Goal: Information Seeking & Learning: Check status

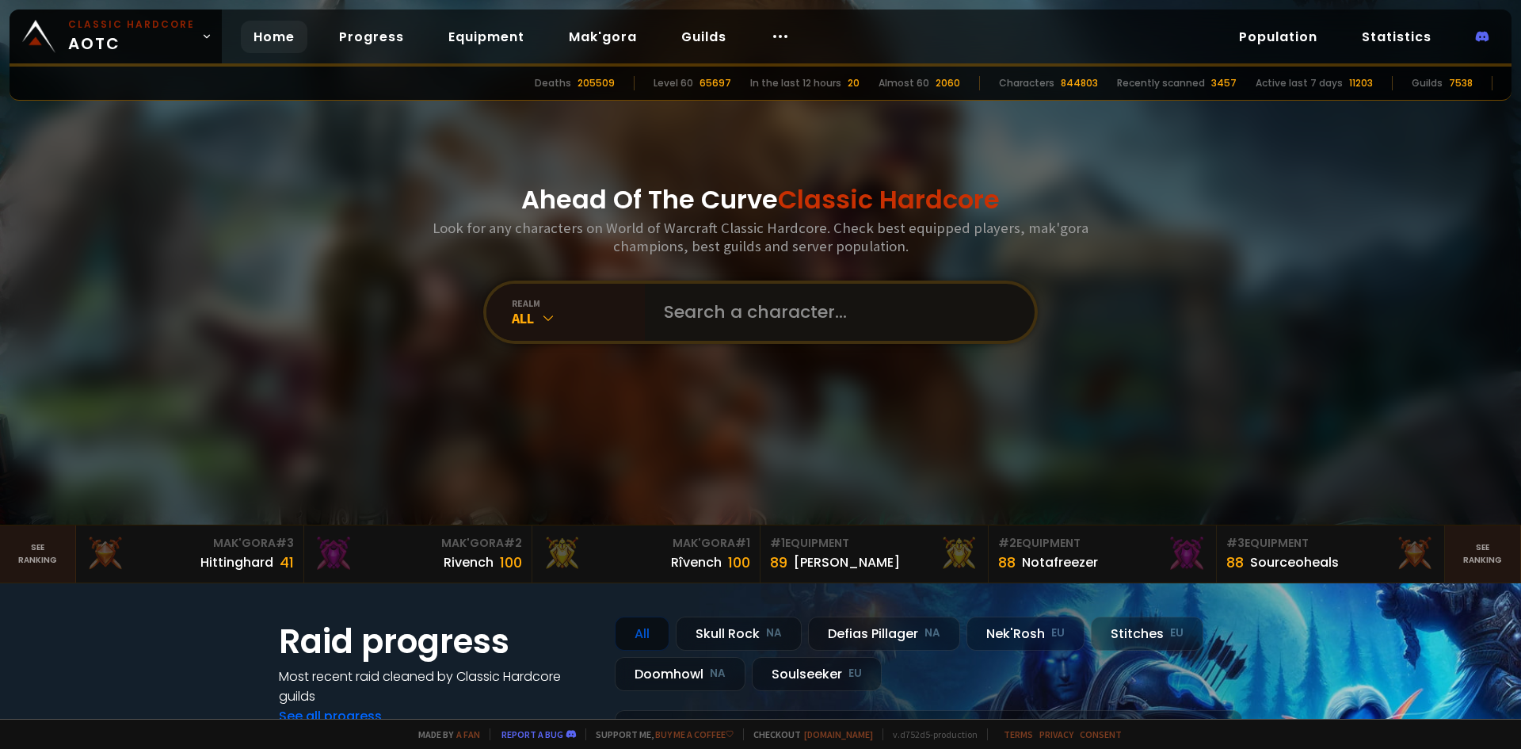
click at [688, 313] on input "text" at bounding box center [834, 312] width 361 height 57
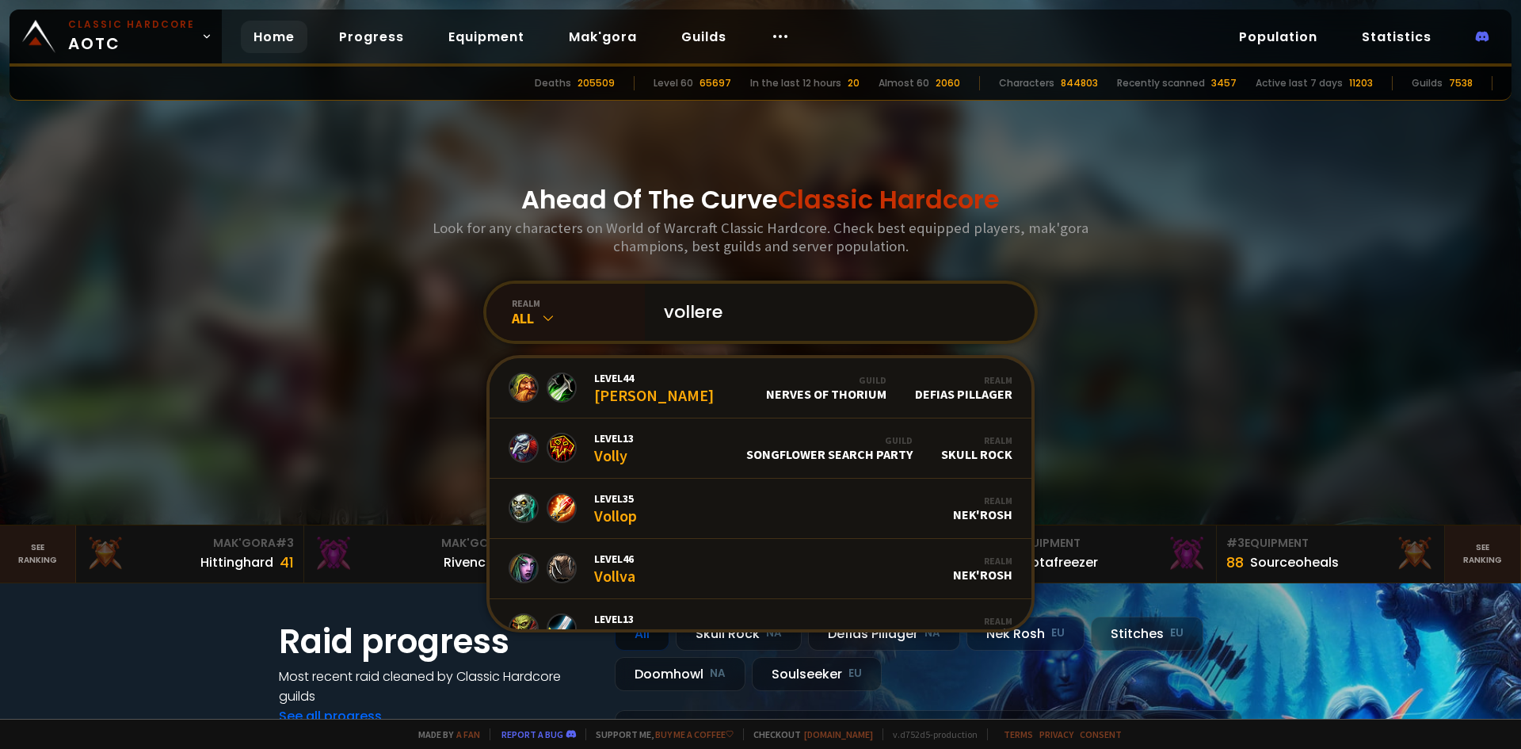
type input "vollerei"
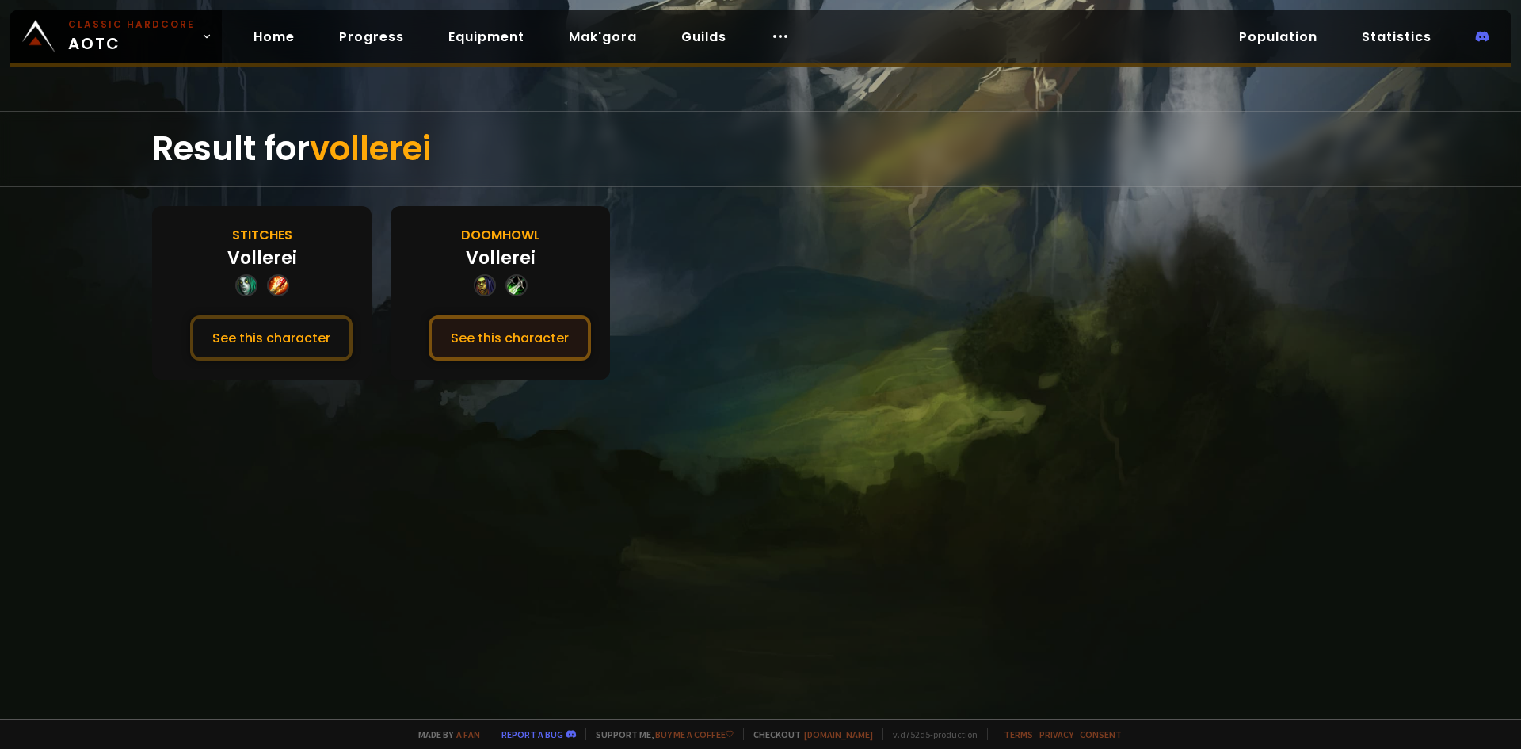
click at [478, 333] on button "See this character" at bounding box center [510, 337] width 162 height 45
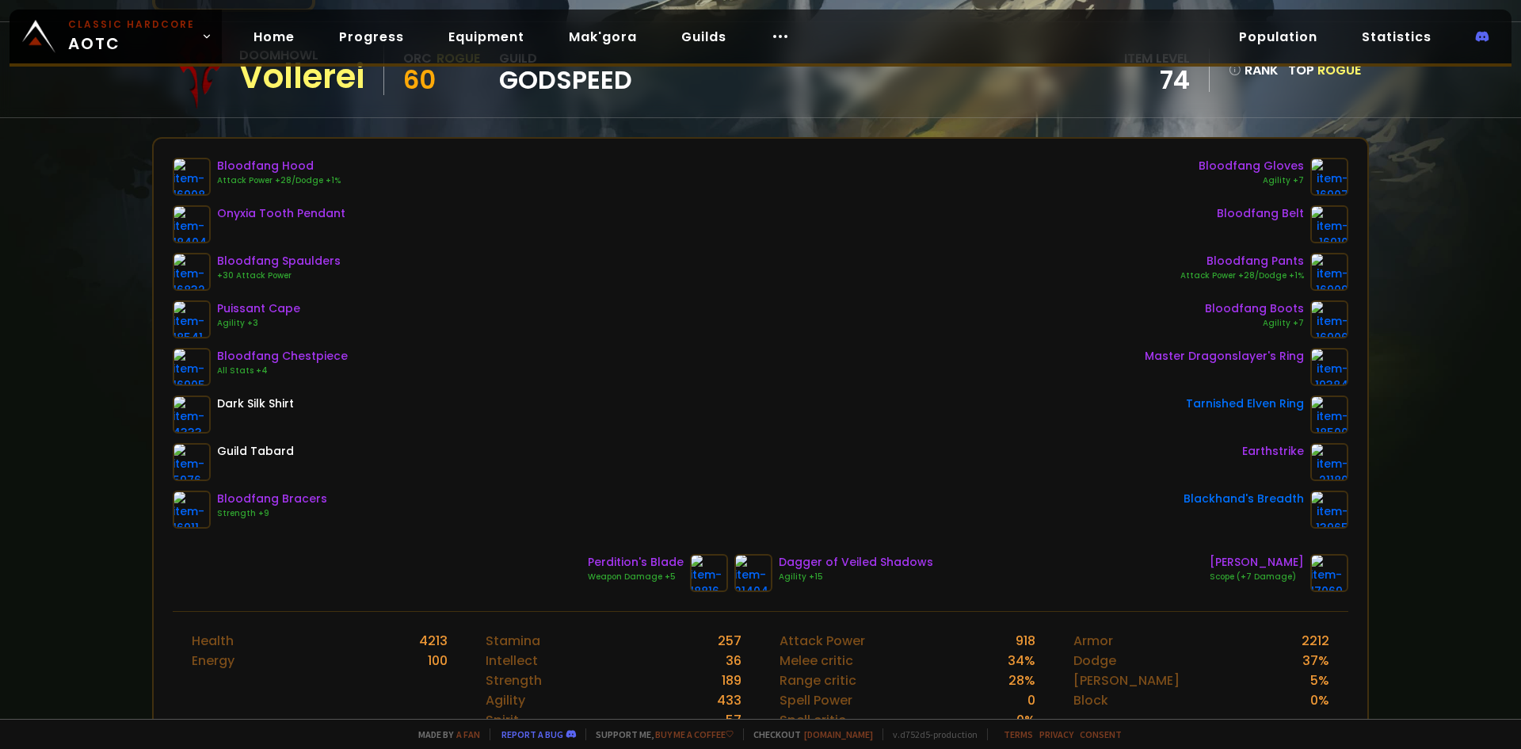
scroll to position [158, 0]
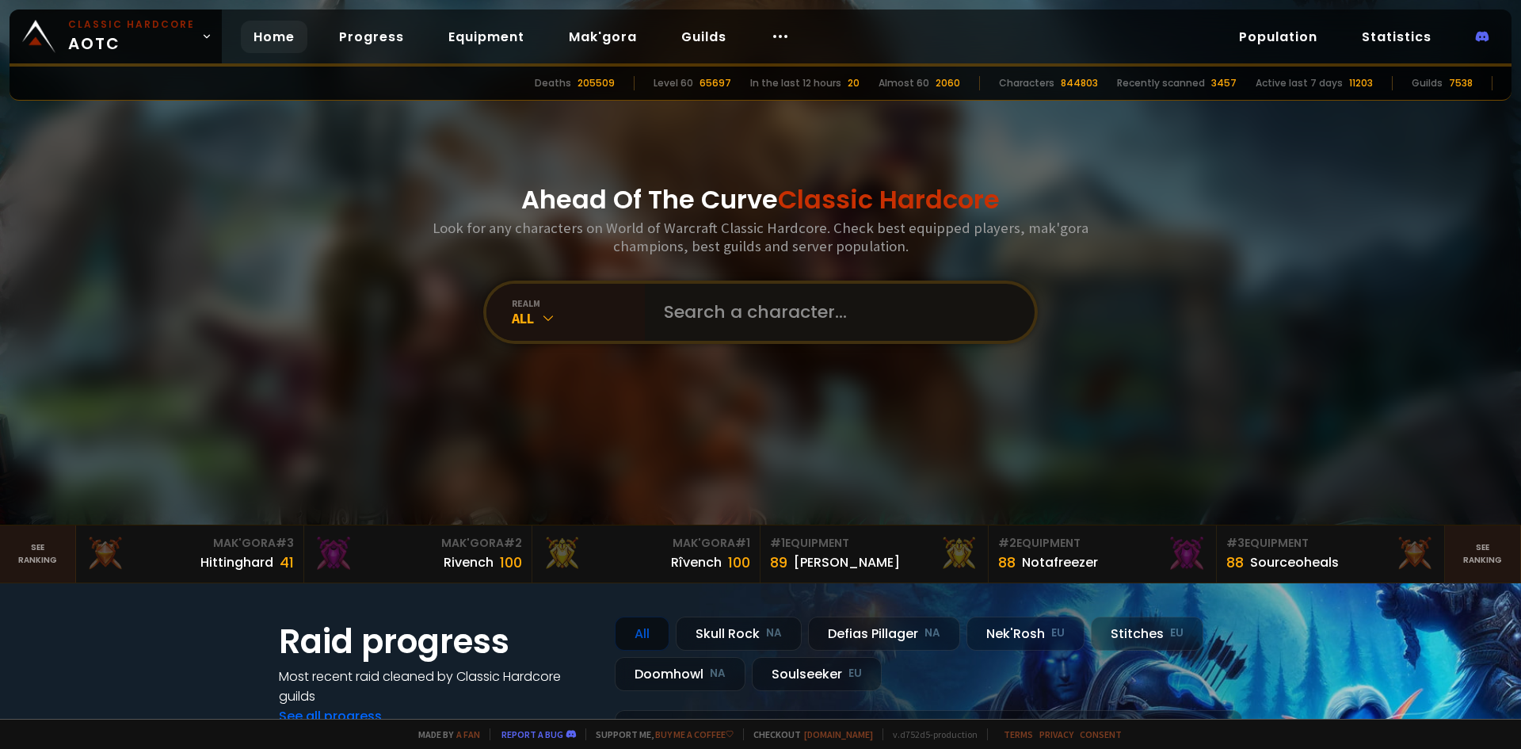
click at [695, 301] on input "text" at bounding box center [834, 312] width 361 height 57
type input "toopretty"
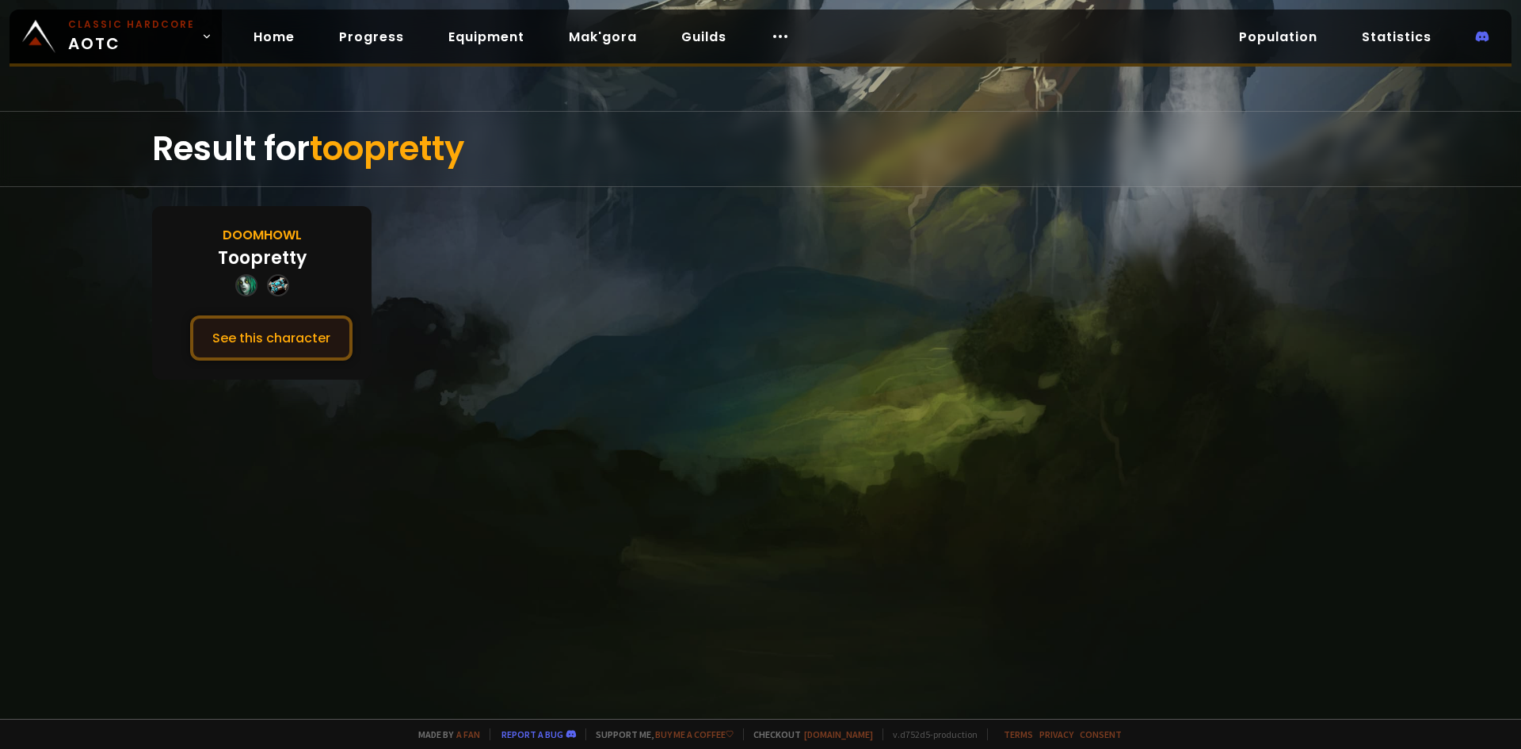
click at [275, 341] on button "See this character" at bounding box center [271, 337] width 162 height 45
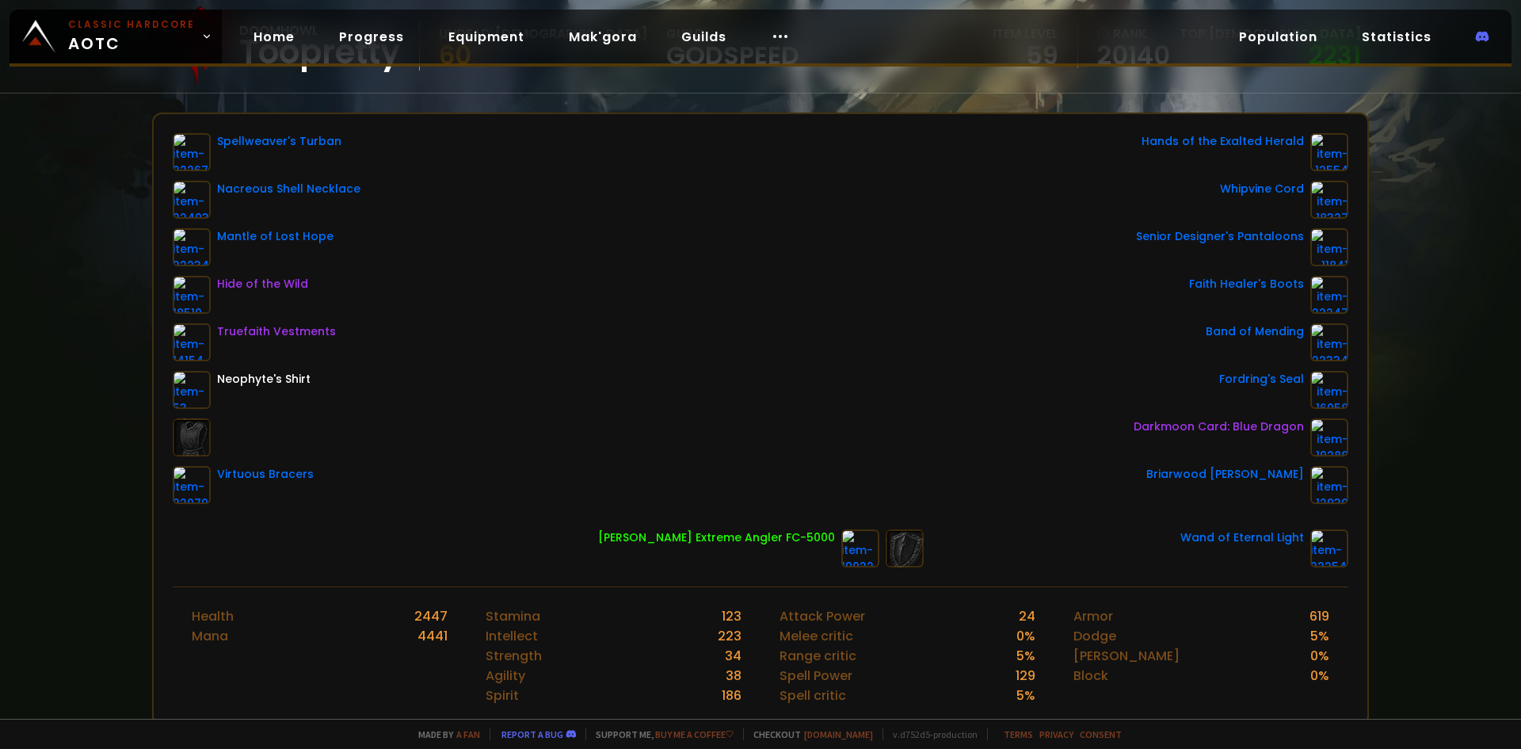
scroll to position [158, 0]
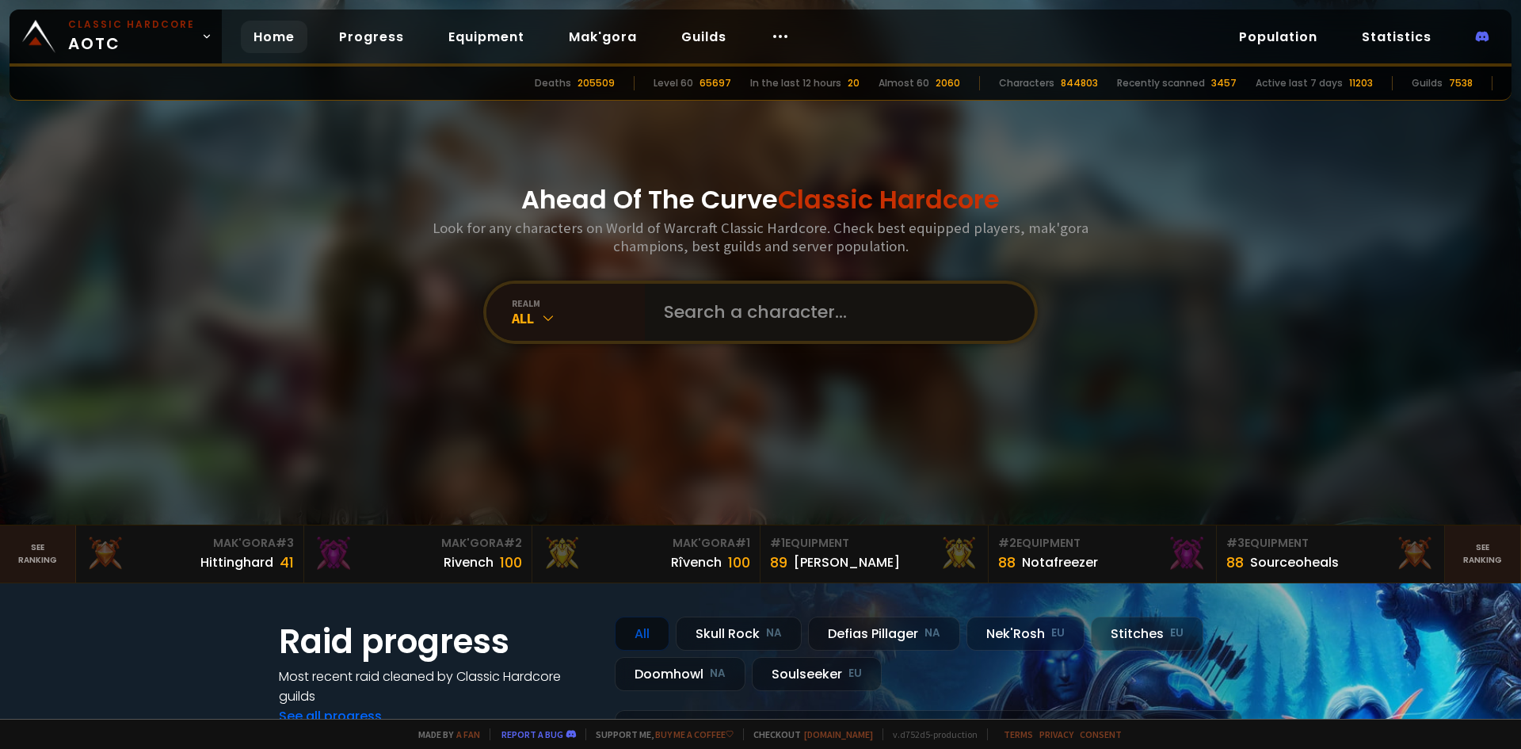
click at [730, 310] on input "text" at bounding box center [834, 312] width 361 height 57
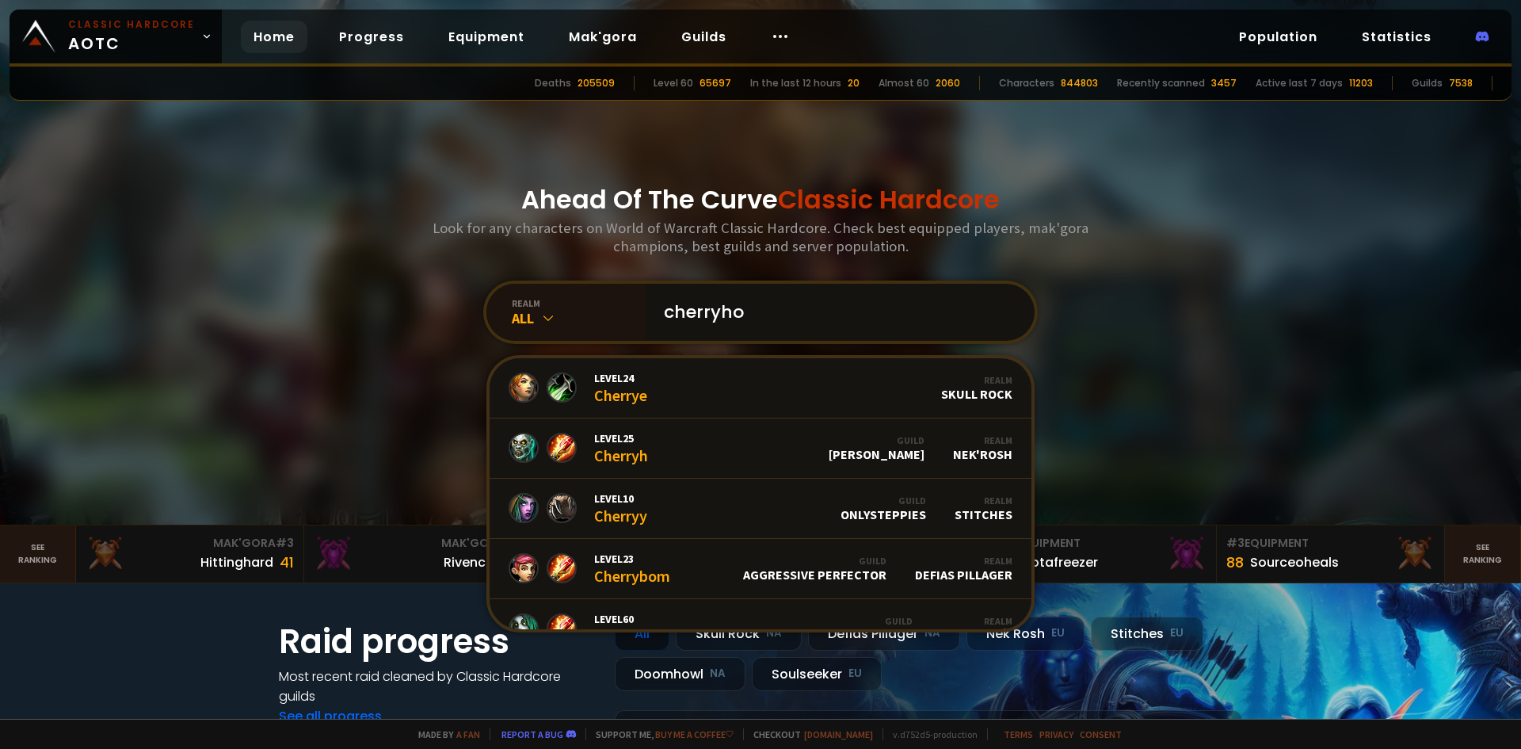
type input "cherryhot"
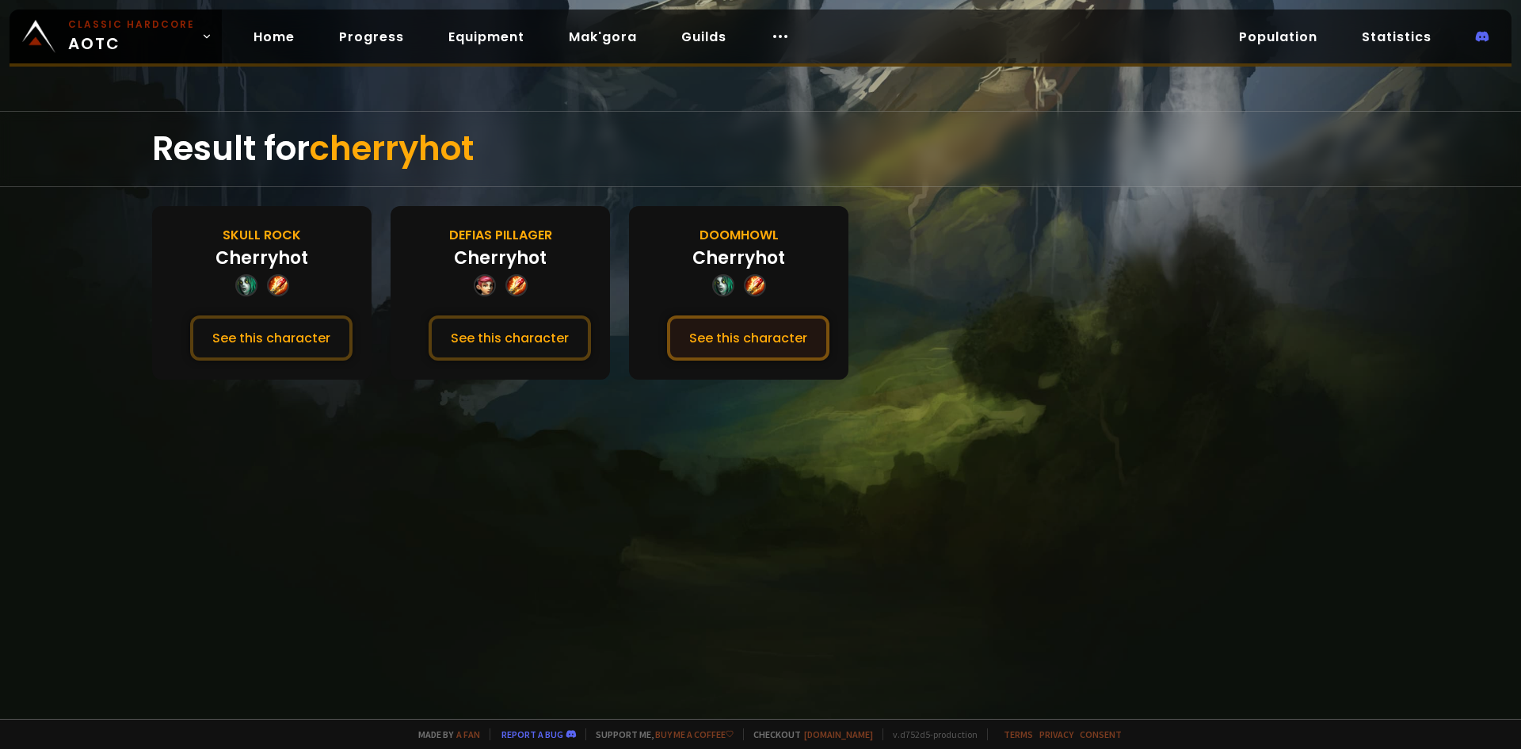
click at [711, 341] on button "See this character" at bounding box center [748, 337] width 162 height 45
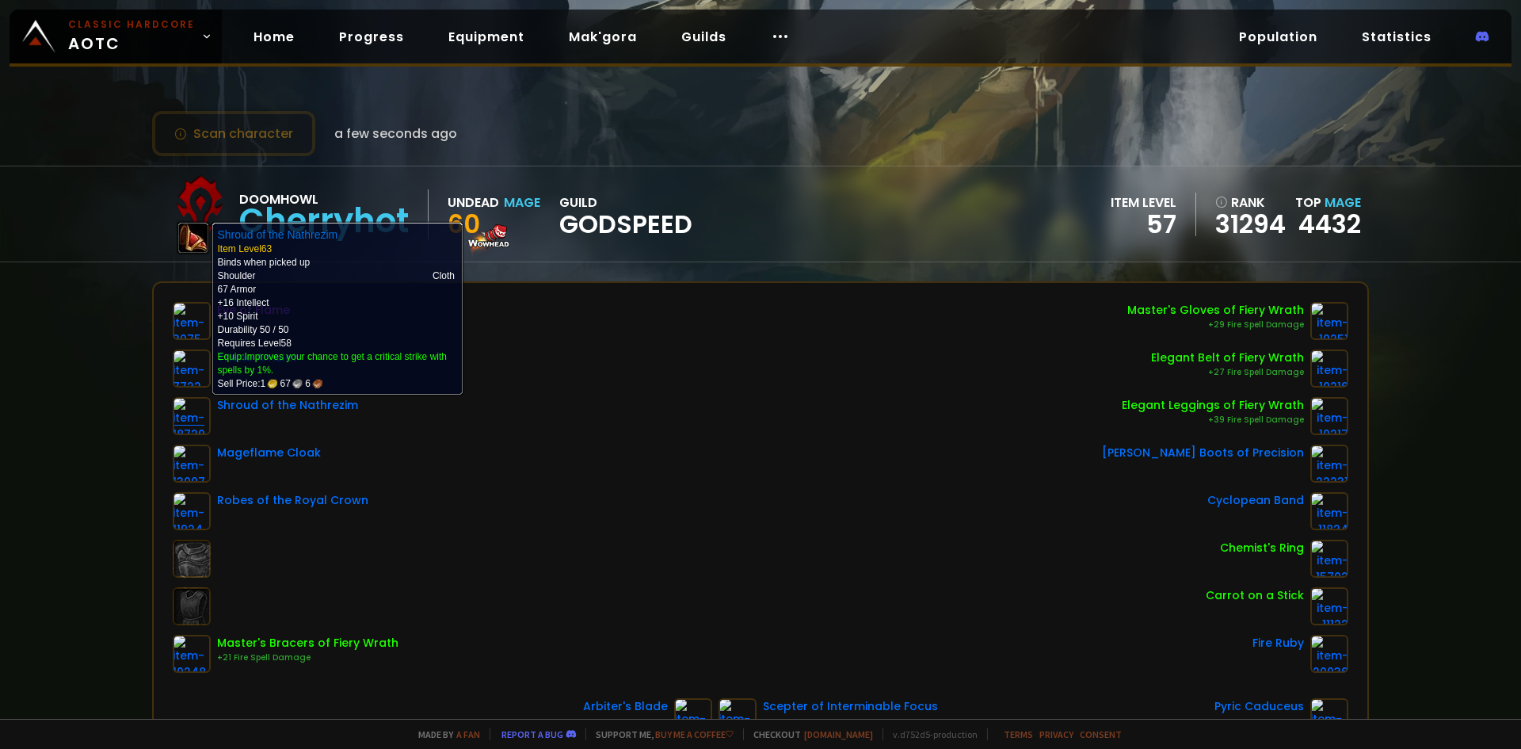
click at [200, 420] on img at bounding box center [192, 416] width 38 height 38
click at [186, 421] on img at bounding box center [192, 416] width 38 height 38
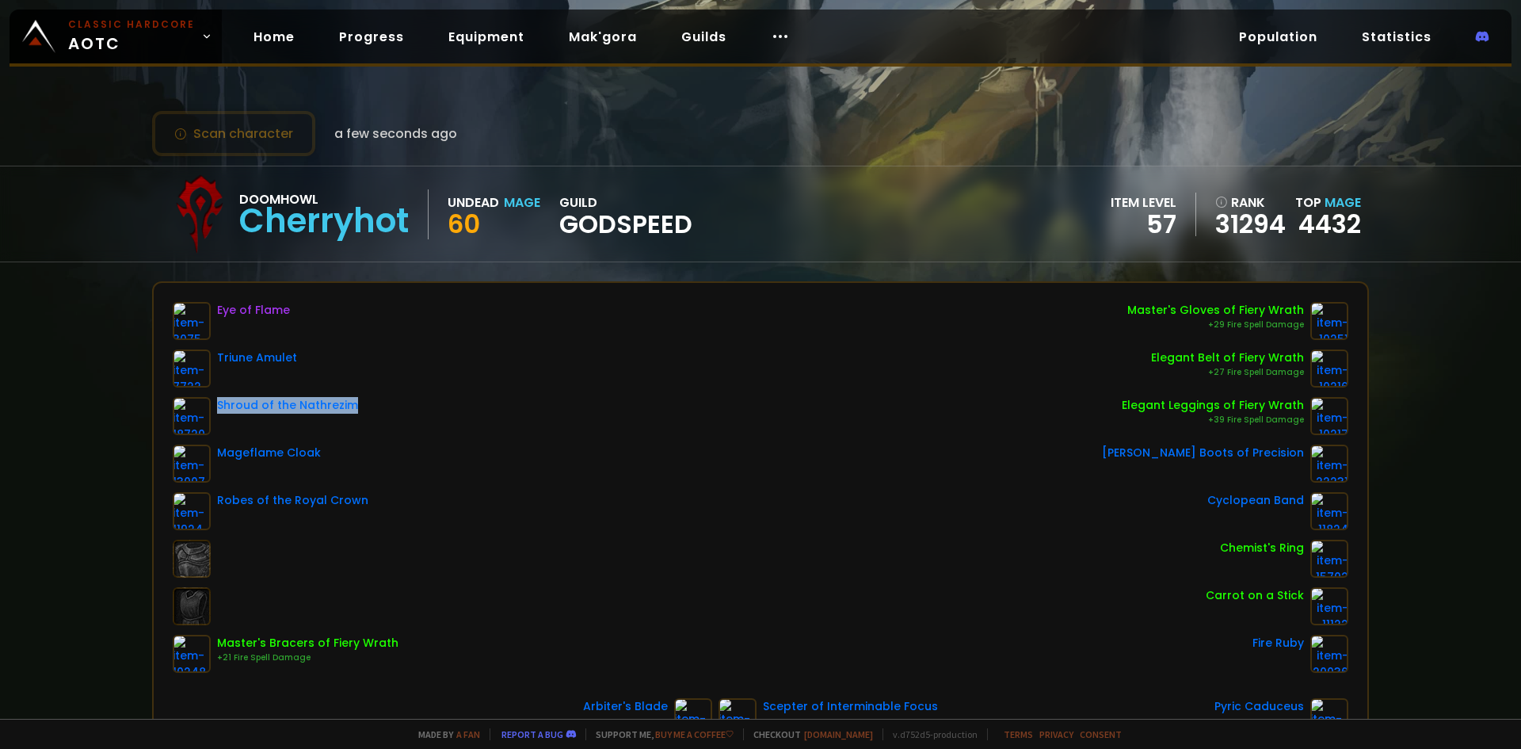
drag, startPoint x: 356, startPoint y: 402, endPoint x: 213, endPoint y: 405, distance: 142.6
click at [213, 405] on div "Shroud of the Nathrezim" at bounding box center [286, 416] width 226 height 38
copy div "Shroud of the Nathrezim"
drag, startPoint x: 317, startPoint y: 450, endPoint x: 218, endPoint y: 460, distance: 99.6
click at [218, 460] on div "Mageflame Cloak" at bounding box center [286, 463] width 226 height 38
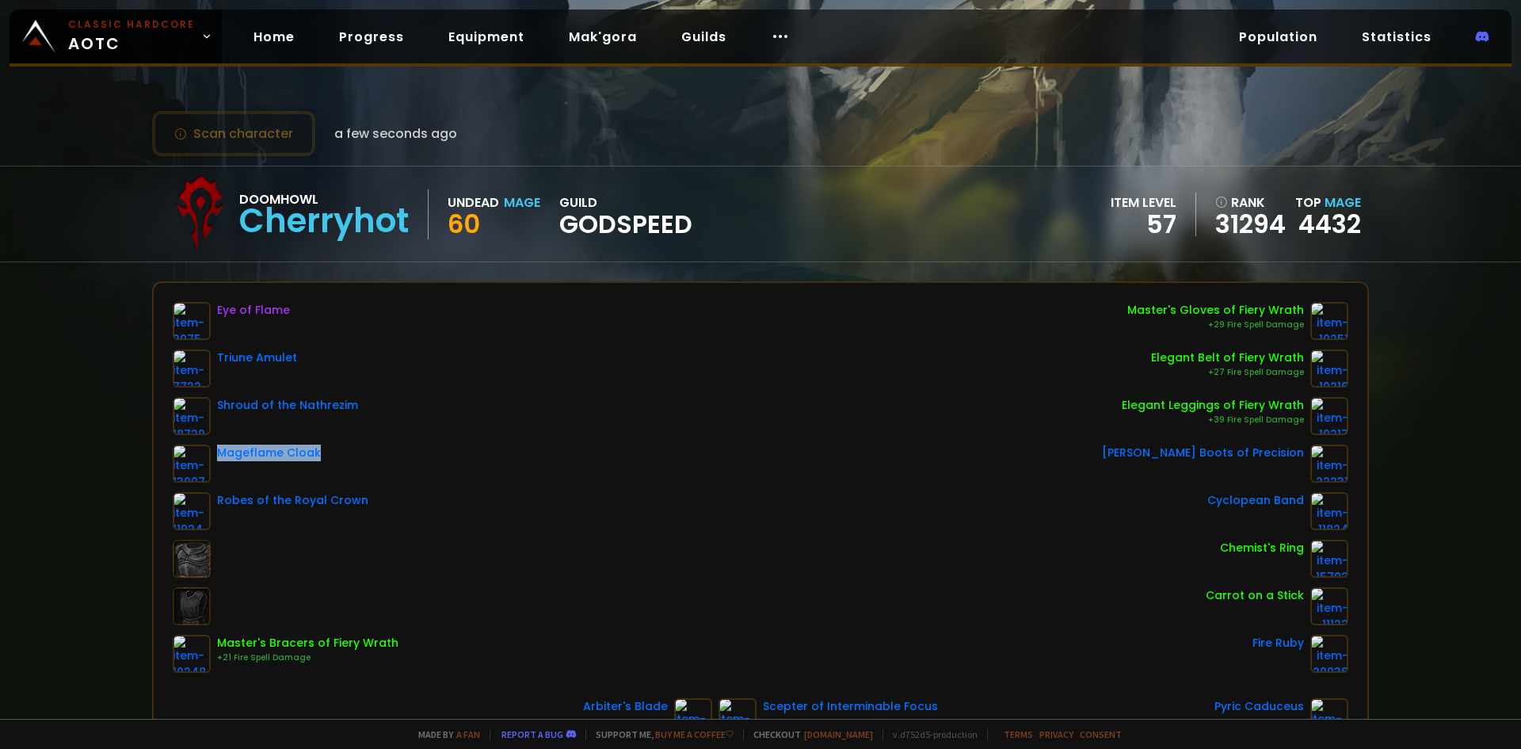
copy div "Mageflame Cloak"
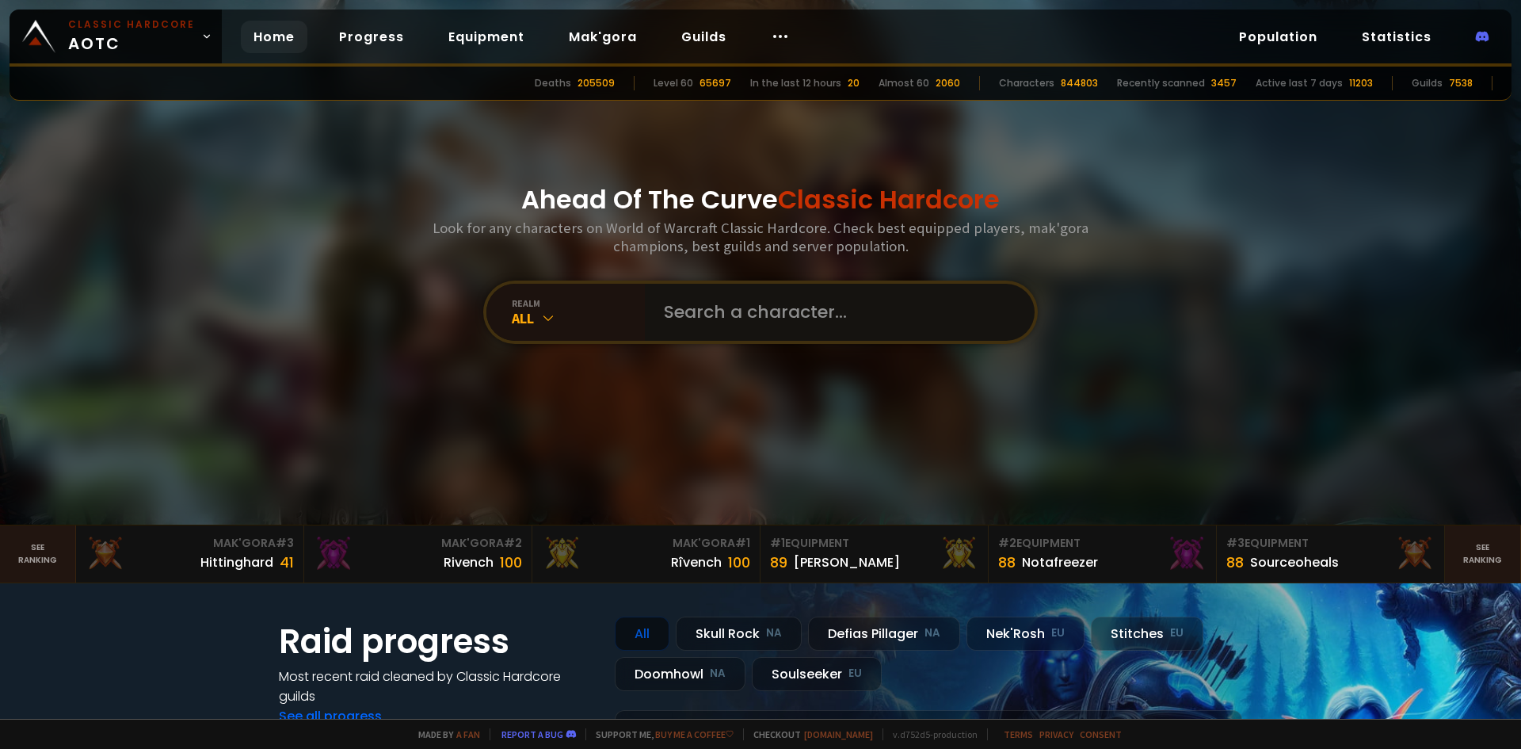
click at [792, 301] on input "text" at bounding box center [834, 312] width 361 height 57
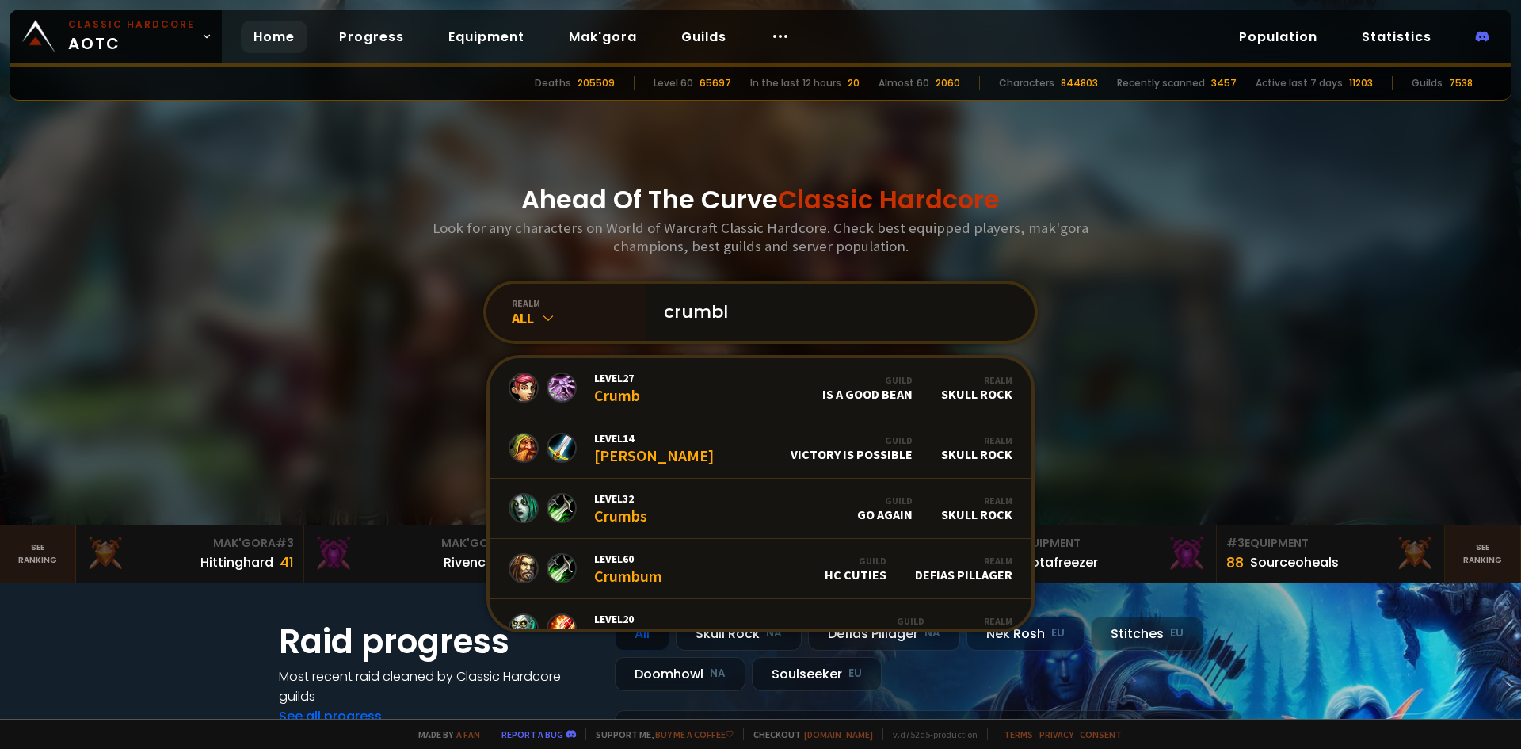
type input "crumbld"
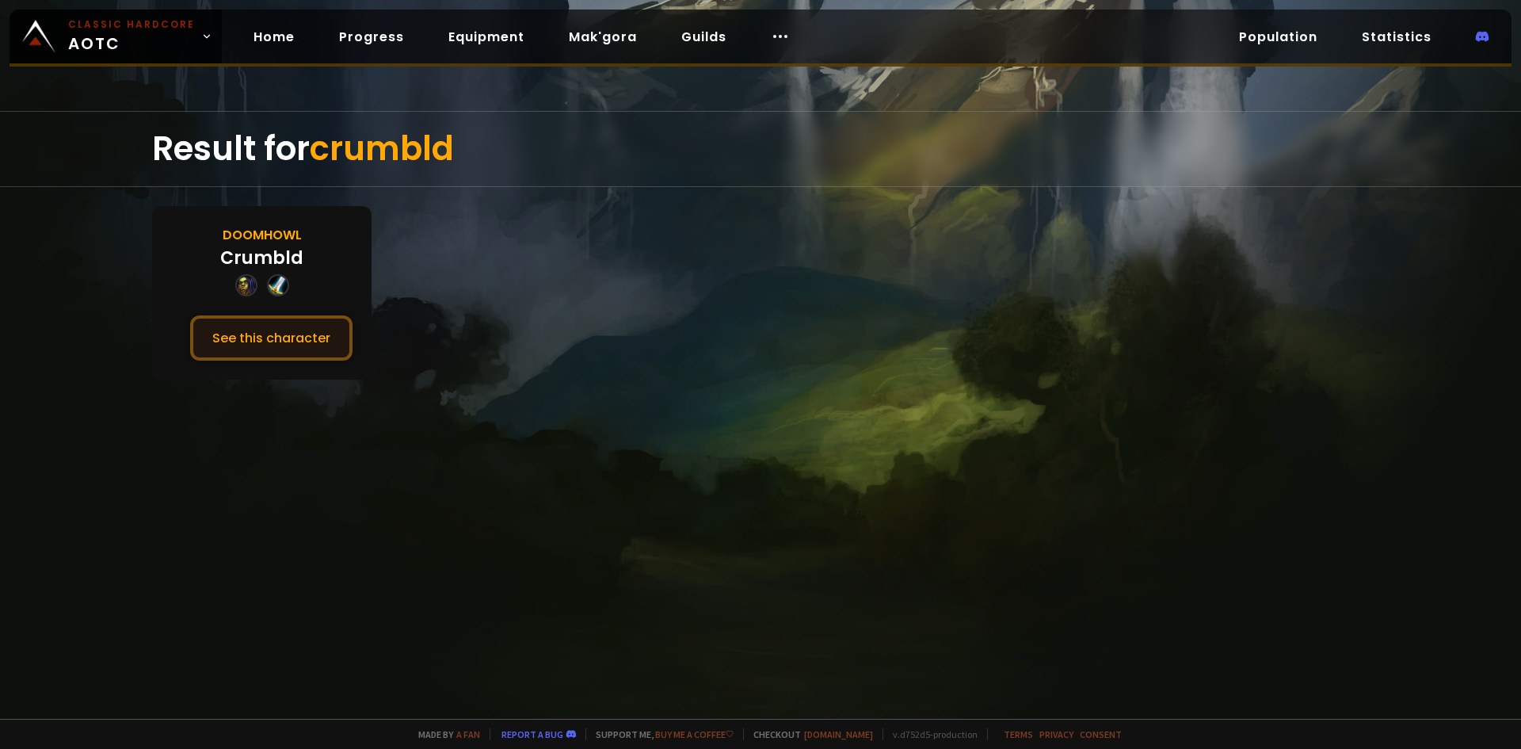
click at [261, 336] on button "See this character" at bounding box center [271, 337] width 162 height 45
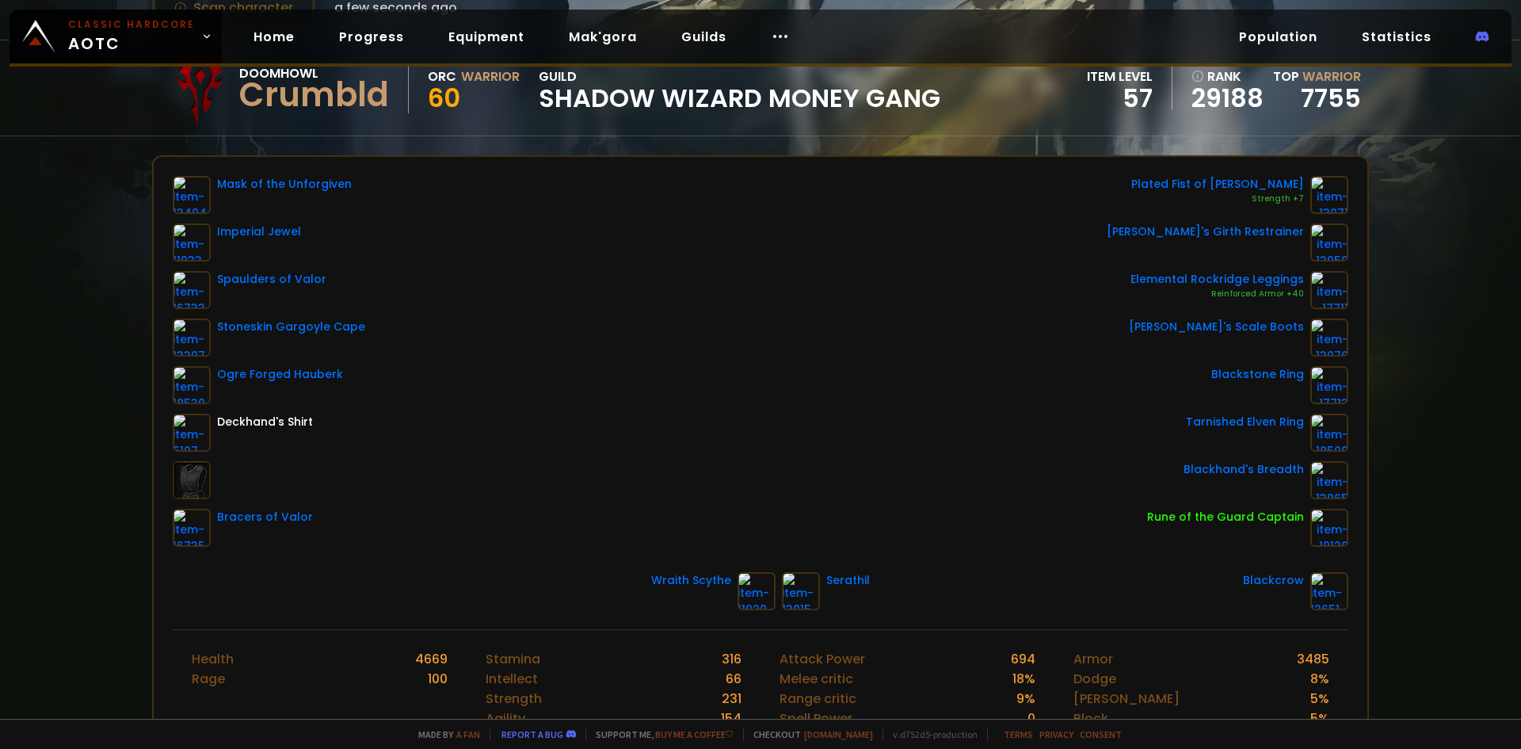
scroll to position [79, 0]
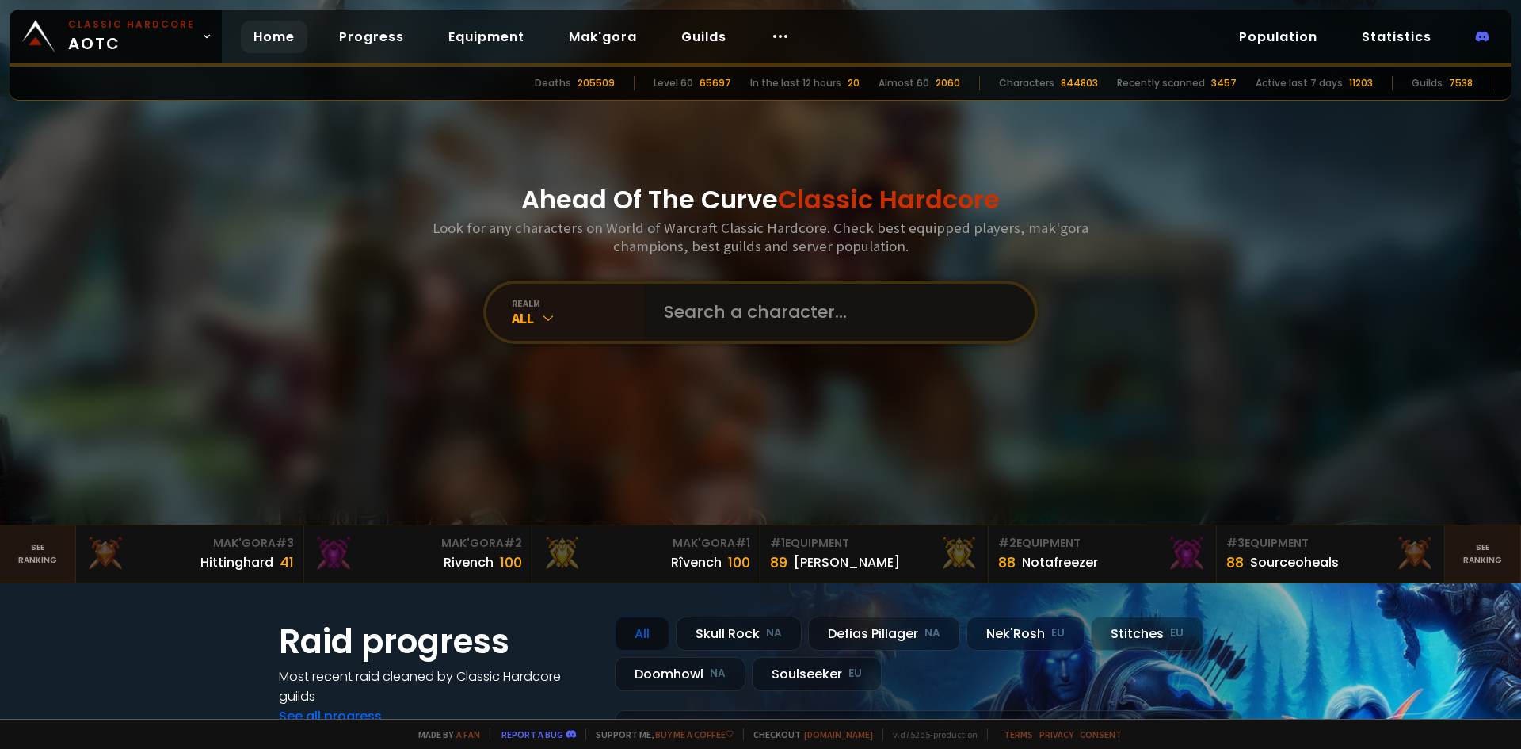
click at [765, 325] on input "text" at bounding box center [834, 312] width 361 height 57
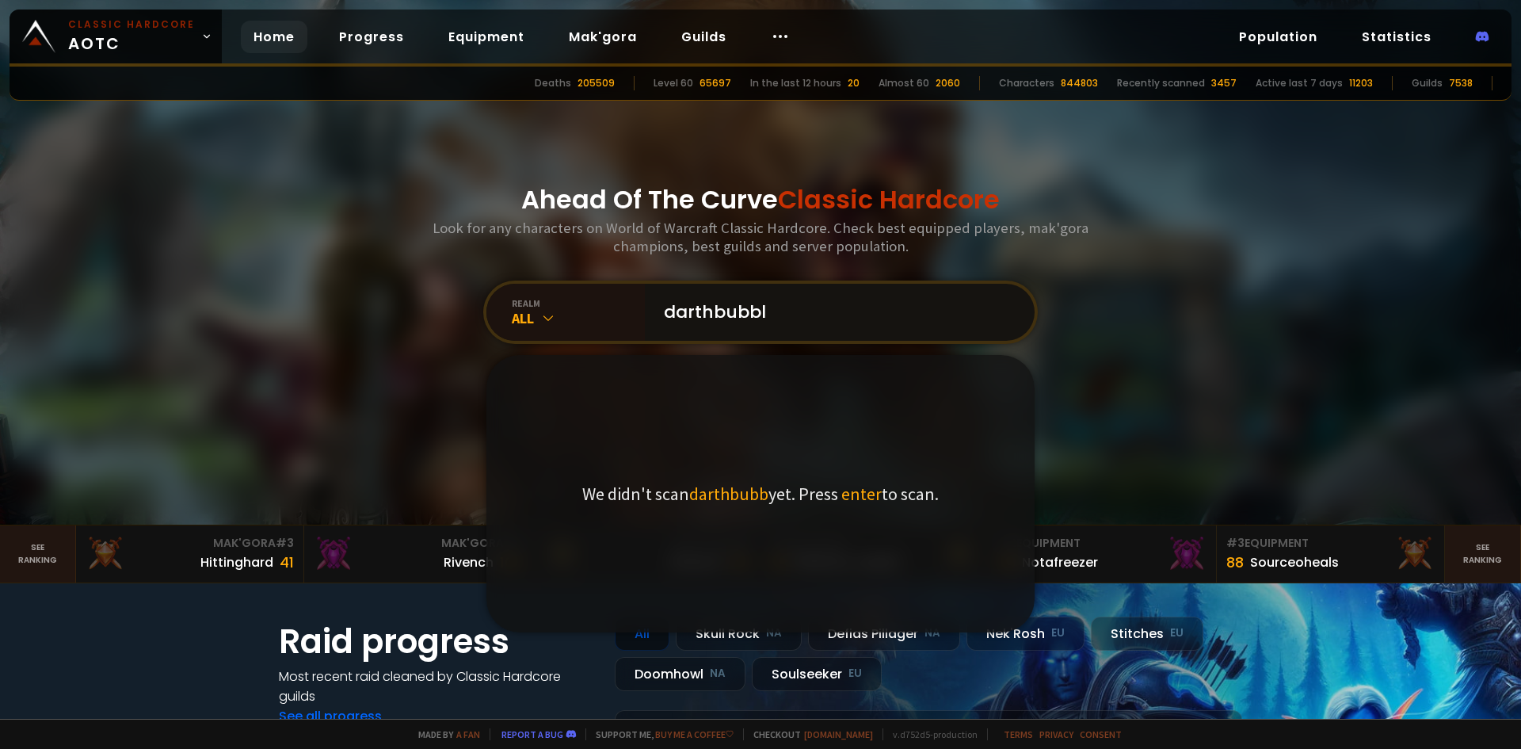
type input "darthbubble"
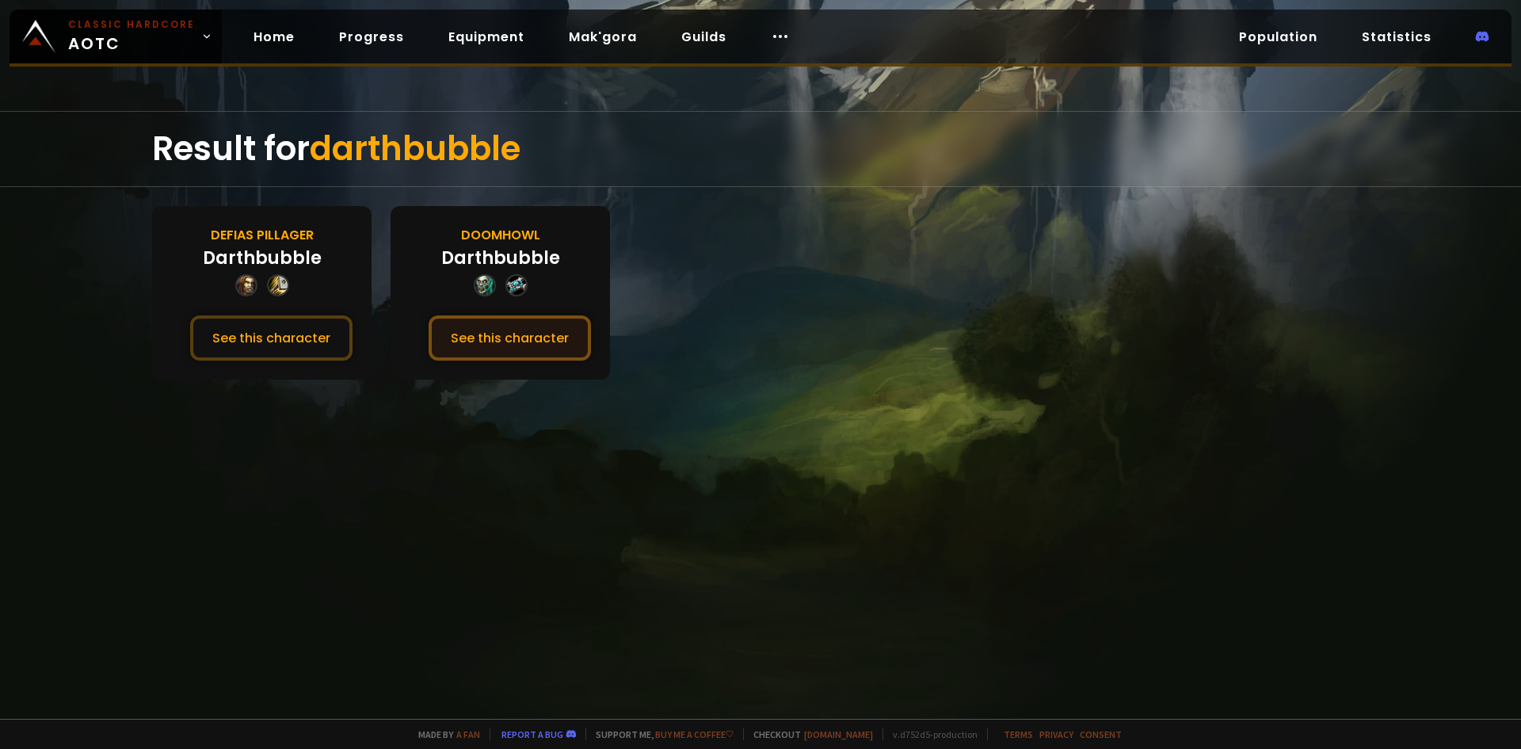
click at [514, 344] on button "See this character" at bounding box center [510, 337] width 162 height 45
